Goal: Check status

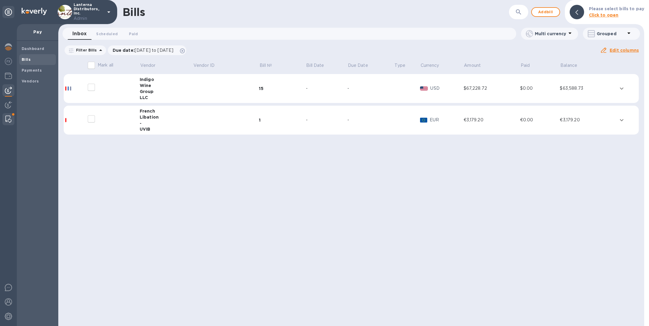
click at [10, 116] on img at bounding box center [8, 118] width 6 height 7
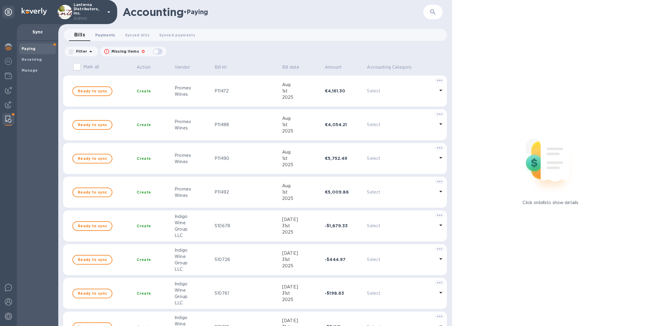
click at [109, 33] on span "Payments 0" at bounding box center [105, 35] width 20 height 6
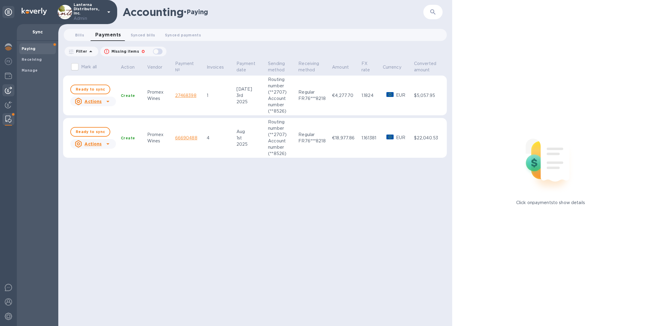
click at [10, 92] on img at bounding box center [8, 90] width 7 height 7
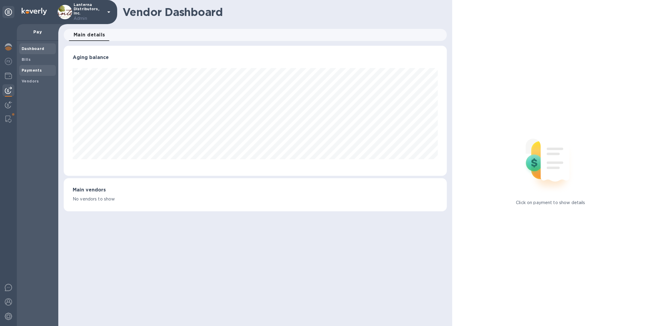
scroll to position [130, 383]
click at [32, 68] on b "Payments" at bounding box center [32, 70] width 20 height 5
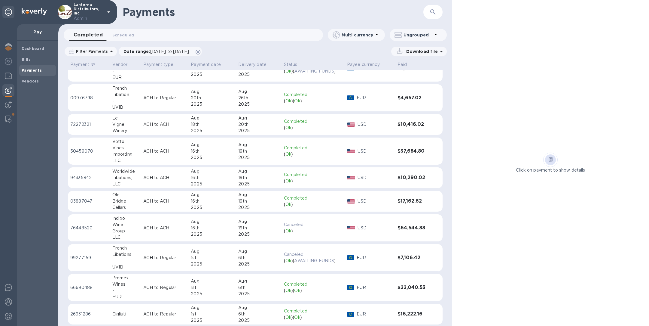
scroll to position [96, 0]
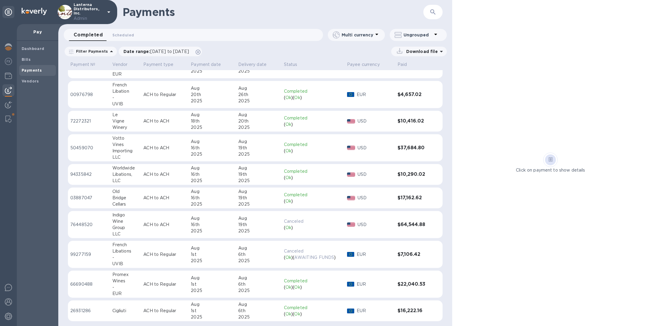
click at [210, 219] on div "Aug" at bounding box center [212, 218] width 43 height 6
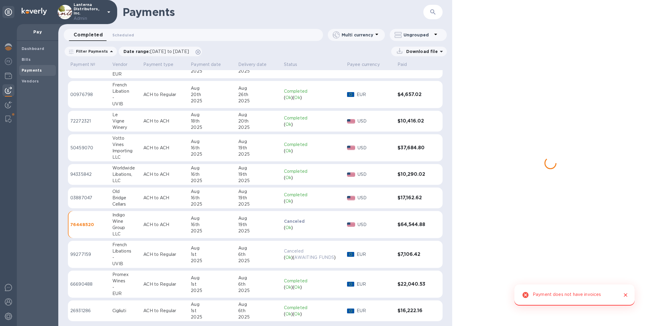
click at [203, 260] on div "2025" at bounding box center [212, 260] width 43 height 6
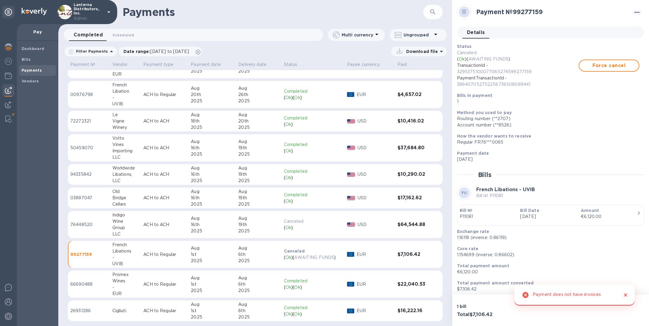
click at [199, 288] on div "2025" at bounding box center [212, 290] width 43 height 6
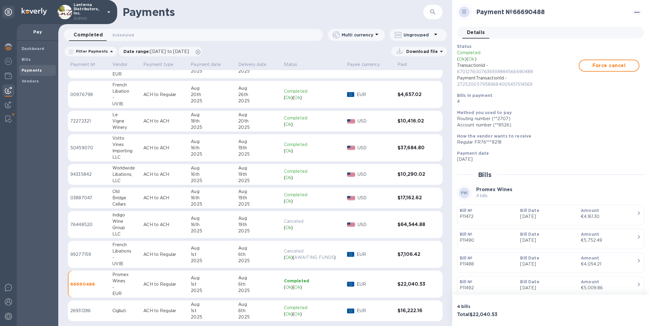
click at [200, 310] on div "1st" at bounding box center [212, 310] width 43 height 6
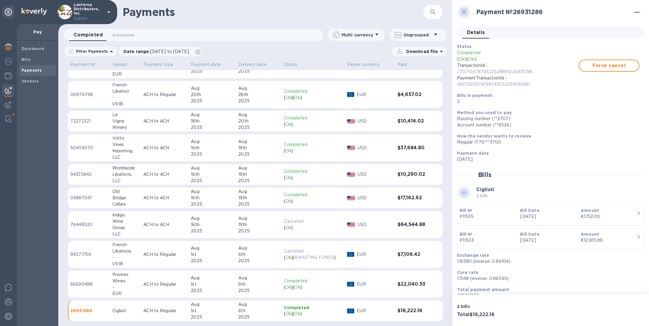
click at [185, 172] on p "ACH to ACH" at bounding box center [164, 174] width 43 height 6
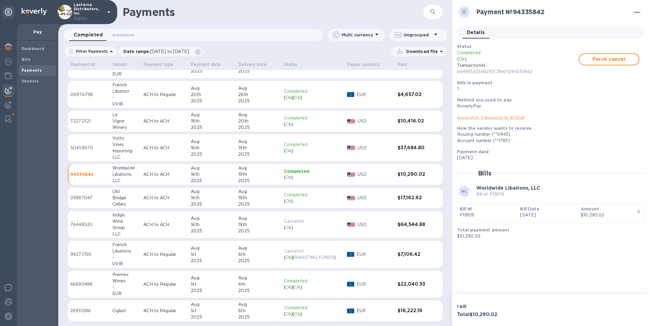
click at [179, 145] on p "ACH to ACH" at bounding box center [164, 148] width 43 height 6
click at [179, 124] on td "ACH to ACH" at bounding box center [164, 121] width 47 height 21
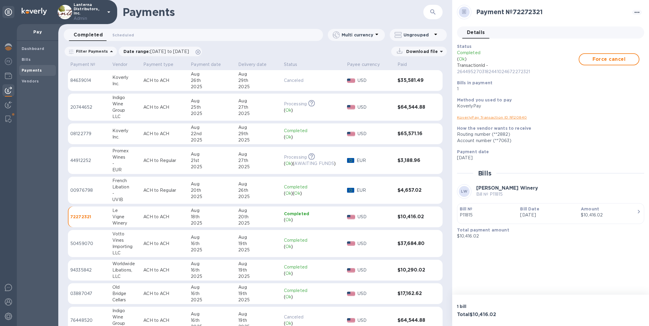
click at [179, 124] on td "ACH to ACH" at bounding box center [164, 133] width 47 height 21
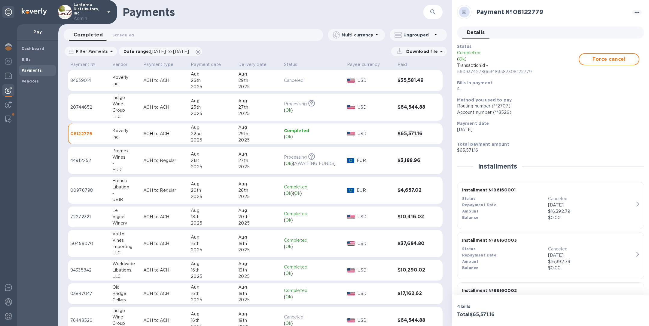
click at [173, 105] on p "ACH to ACH" at bounding box center [164, 107] width 43 height 6
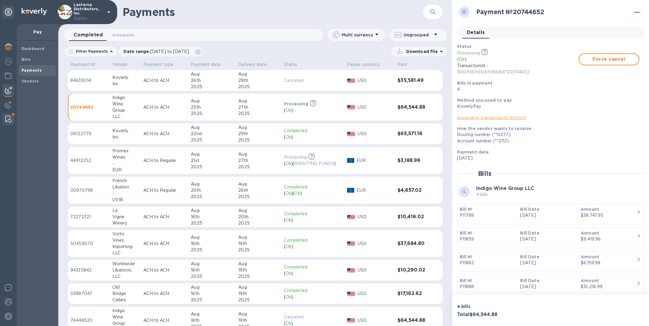
click at [10, 116] on img at bounding box center [8, 118] width 6 height 7
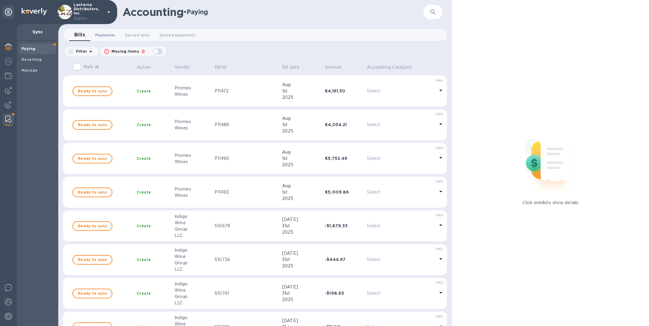
click at [110, 30] on button "Payments 0" at bounding box center [105, 35] width 30 height 12
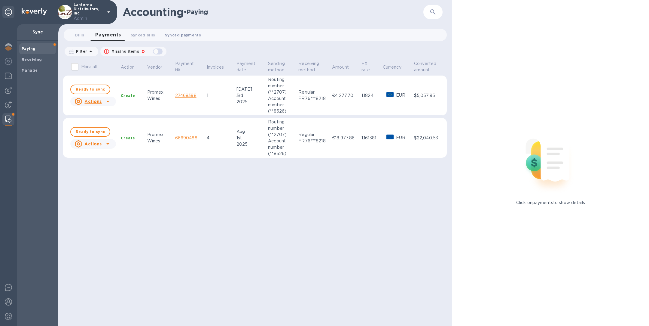
click at [173, 34] on span "Synced payments 0" at bounding box center [183, 35] width 36 height 6
